Goal: Task Accomplishment & Management: Manage account settings

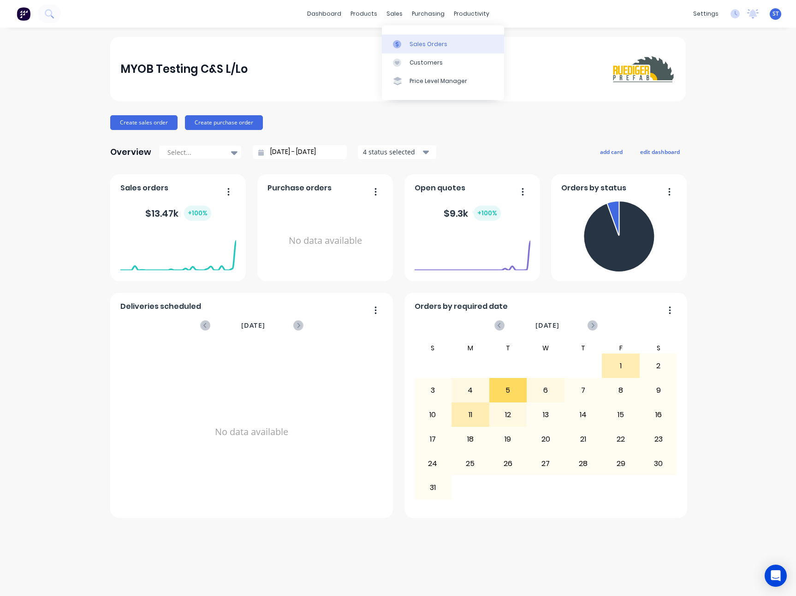
click at [402, 41] on div at bounding box center [400, 44] width 14 height 8
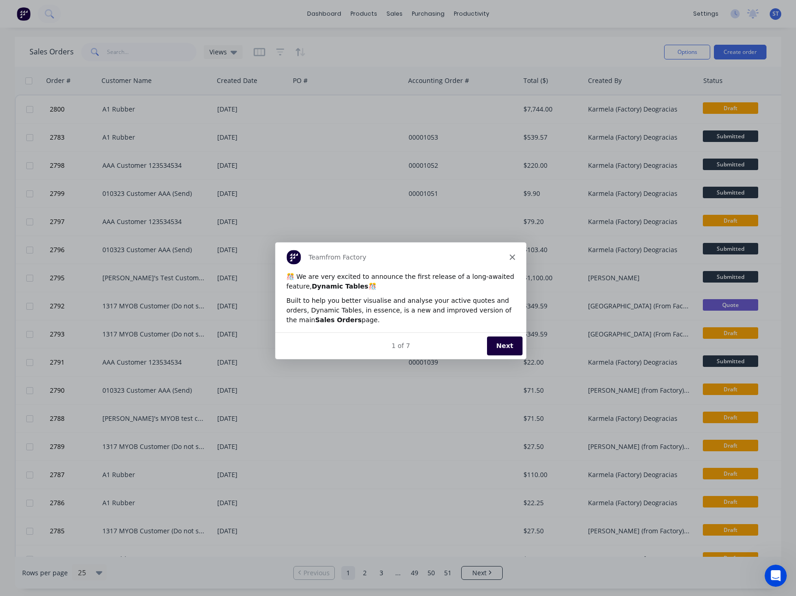
click at [513, 256] on polygon "Close" at bounding box center [512, 257] width 6 height 6
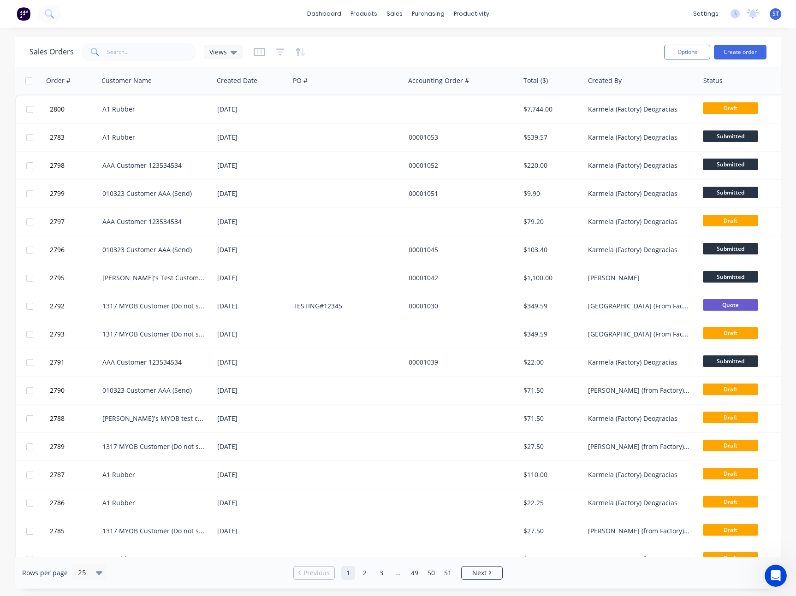
click at [251, 50] on div "Sales Orders Views" at bounding box center [343, 52] width 627 height 23
click at [254, 50] on icon "button" at bounding box center [260, 52] width 12 height 8
click at [773, 15] on span "ST" at bounding box center [776, 14] width 6 height 8
click at [258, 47] on button "button" at bounding box center [260, 52] width 12 height 15
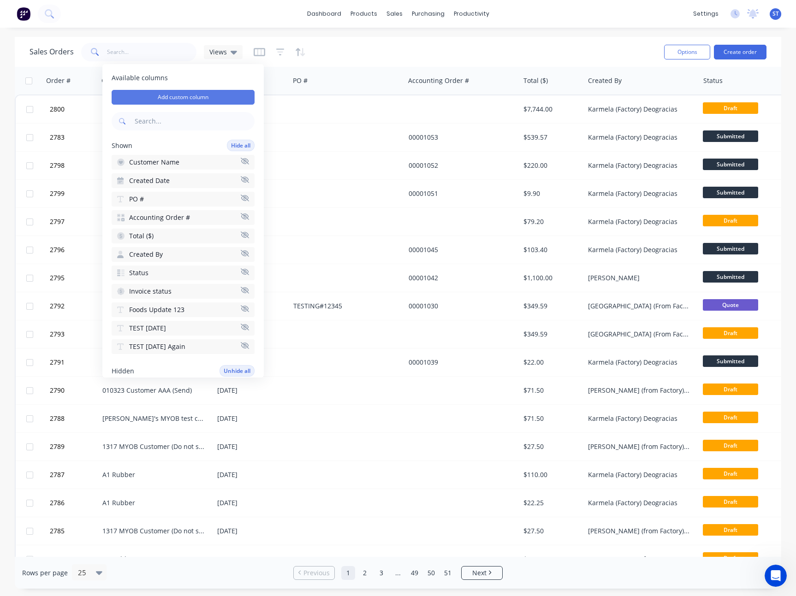
click at [208, 96] on button "Add custom column" at bounding box center [183, 97] width 143 height 15
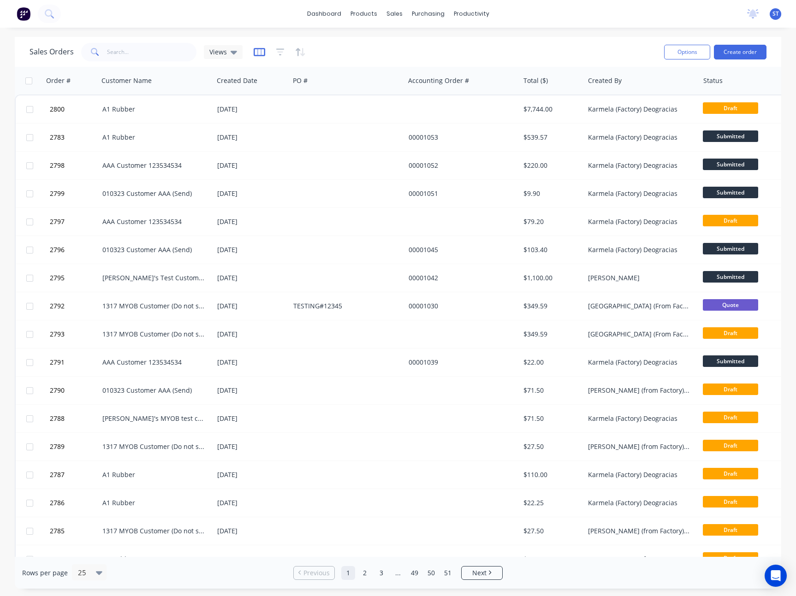
click at [257, 52] on icon "button" at bounding box center [259, 52] width 5 height 6
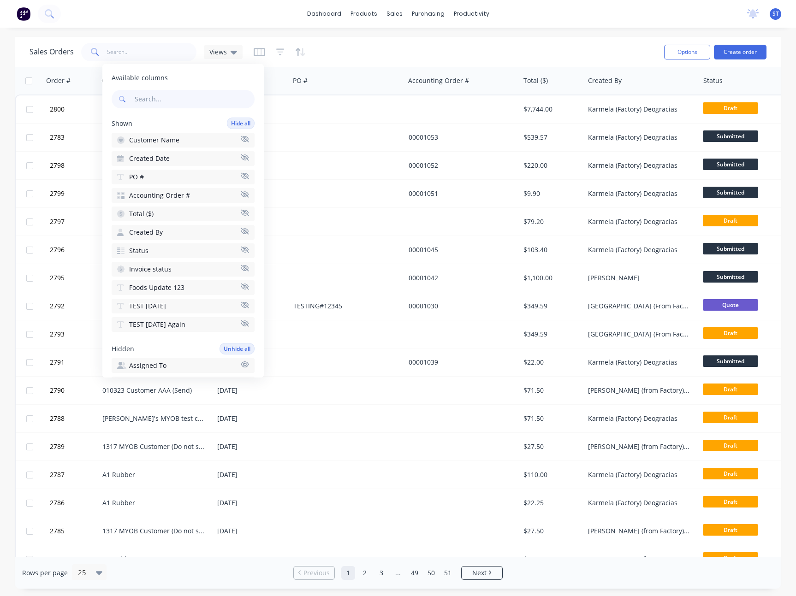
click at [775, 13] on span "ST" at bounding box center [776, 14] width 6 height 8
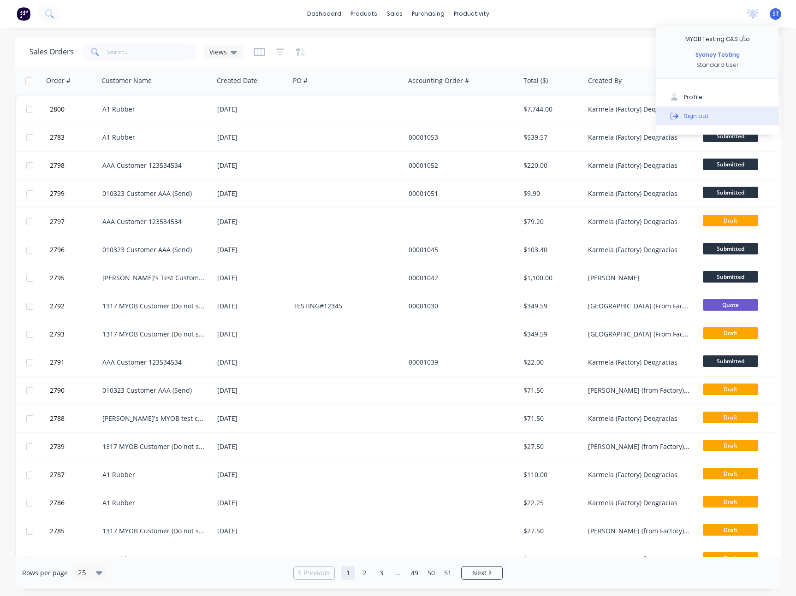
click at [690, 112] on div "Sign out" at bounding box center [696, 116] width 25 height 8
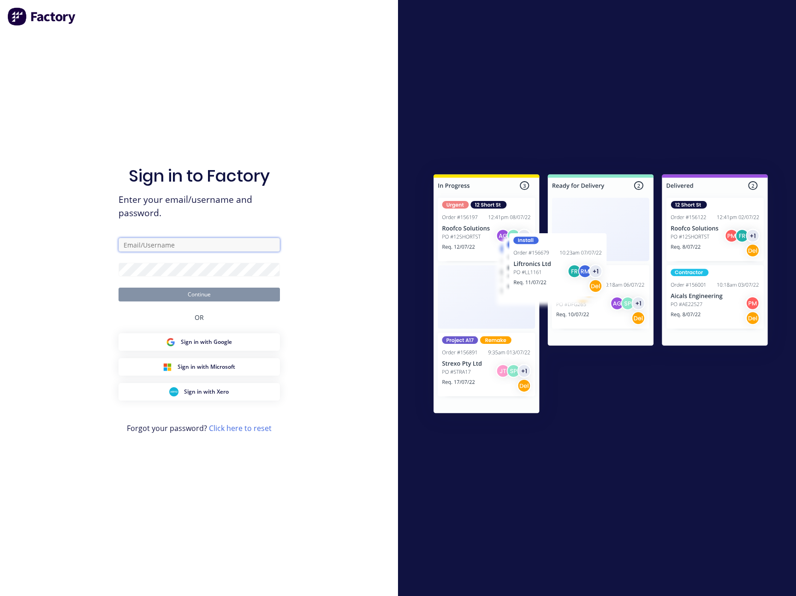
click at [212, 244] on input "text" at bounding box center [199, 245] width 161 height 14
paste input "sydney+testOct22@factory.app"
type input "sydney+testOct22@factory.app"
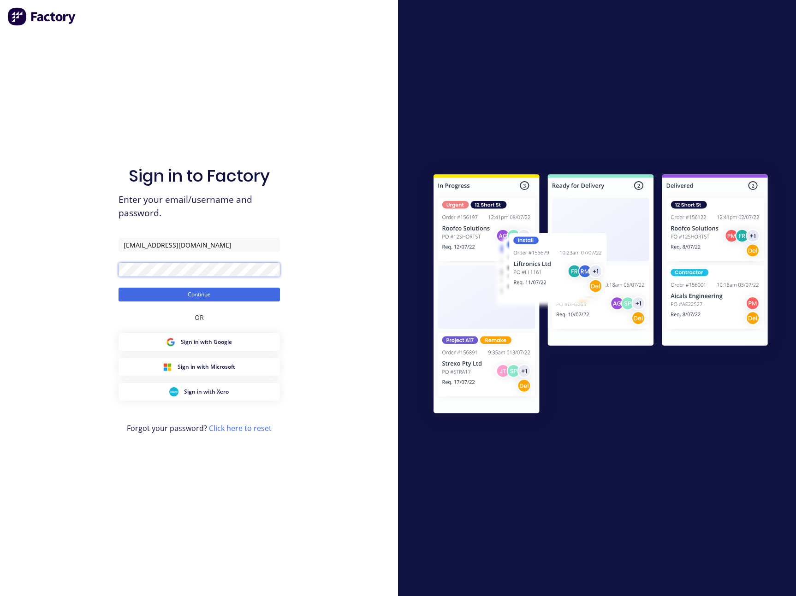
click at [119, 288] on button "Continue" at bounding box center [199, 295] width 161 height 14
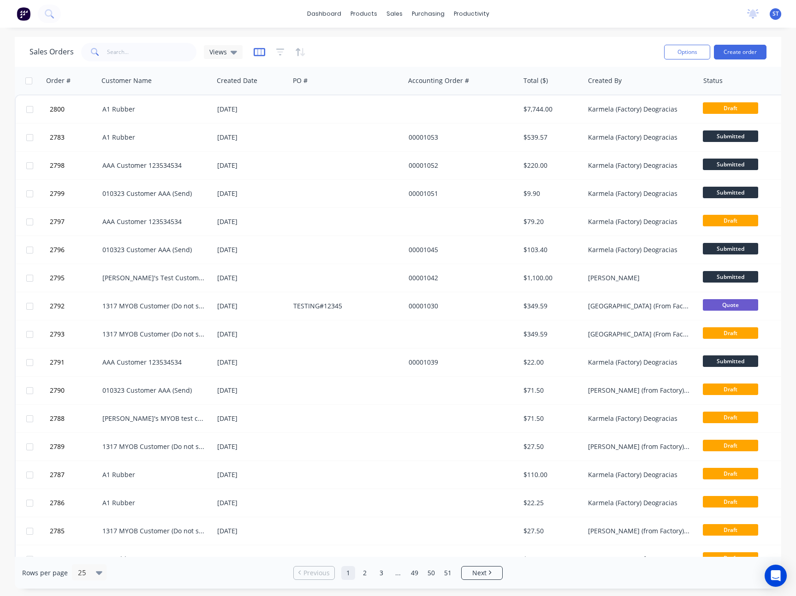
click at [260, 49] on icon "button" at bounding box center [259, 52] width 5 height 6
click at [773, 12] on span "ST" at bounding box center [776, 14] width 6 height 8
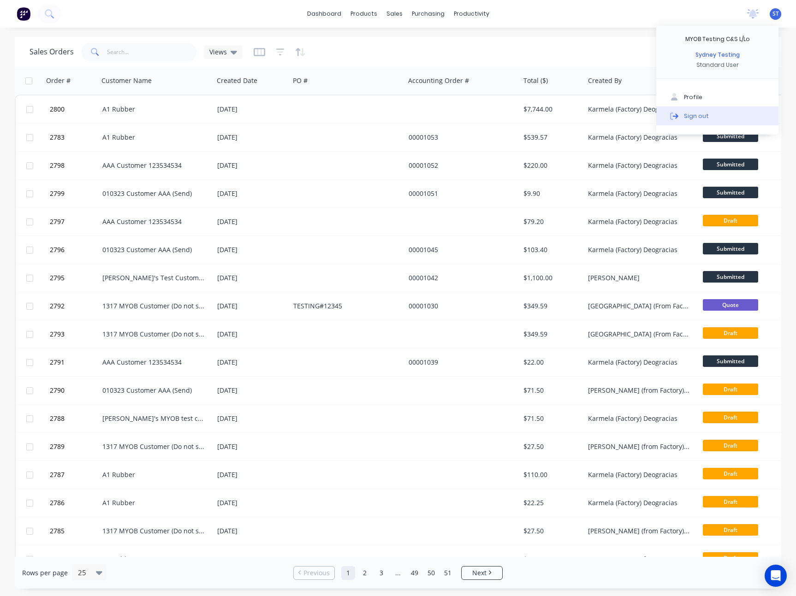
click at [690, 114] on div "Sign out" at bounding box center [696, 116] width 25 height 8
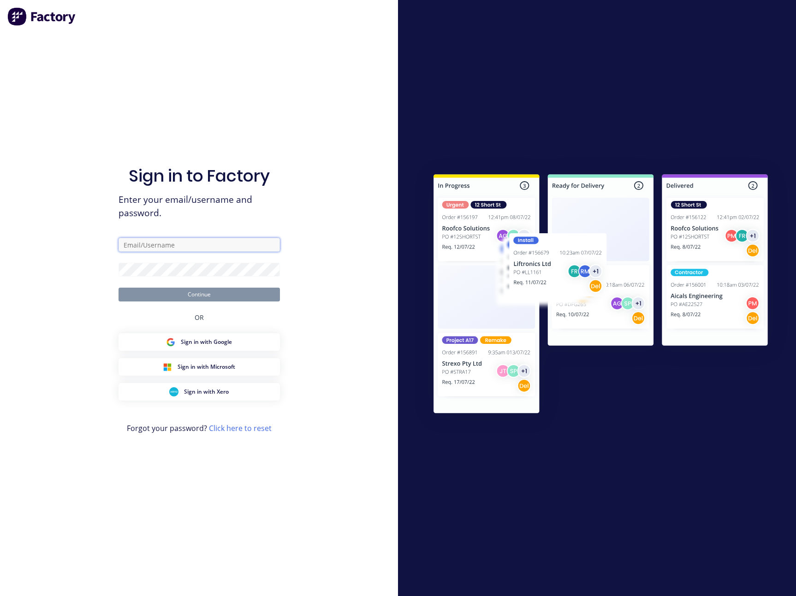
click at [206, 246] on input "text" at bounding box center [199, 245] width 161 height 14
type input "sydney@factory.app"
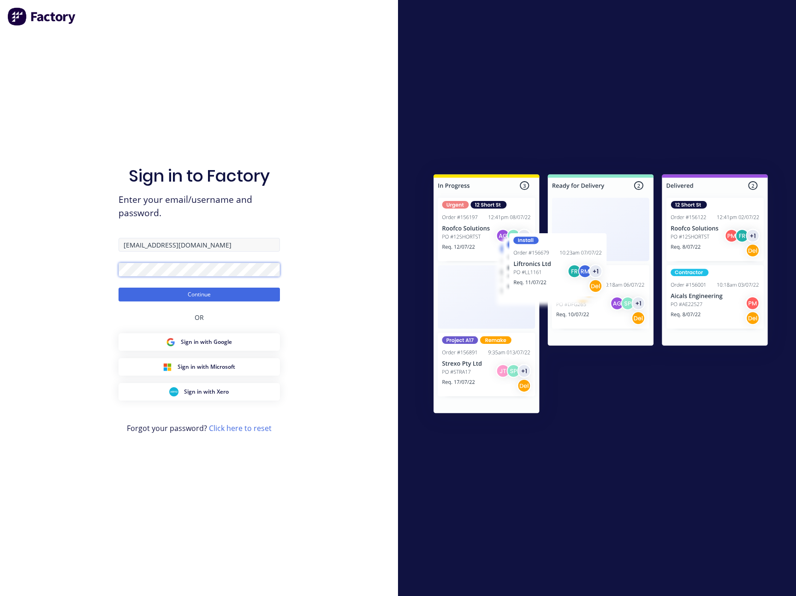
click at [119, 288] on button "Continue" at bounding box center [199, 295] width 161 height 14
